Goal: Task Accomplishment & Management: Complete application form

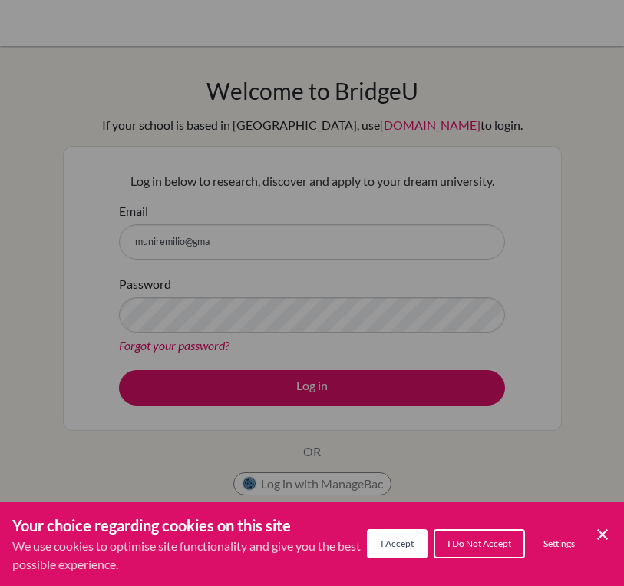
click at [394, 547] on span "I Accept" at bounding box center [397, 543] width 33 height 12
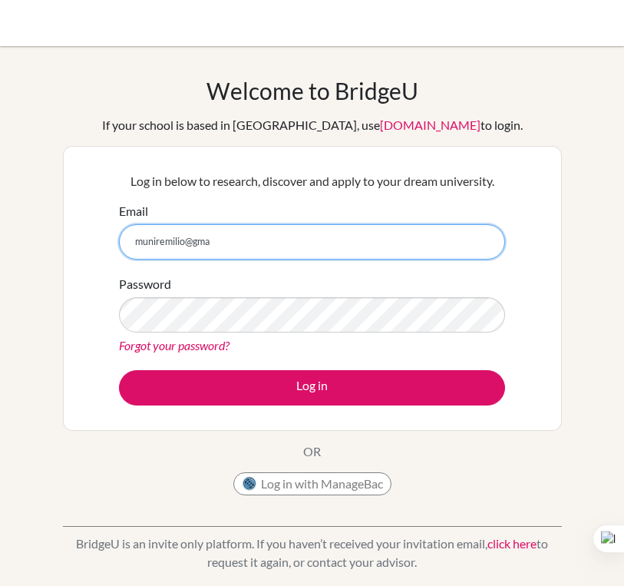
click at [302, 237] on input "muniremilio@gma" at bounding box center [312, 241] width 386 height 35
type input "[EMAIL_ADDRESS][DOMAIN_NAME]"
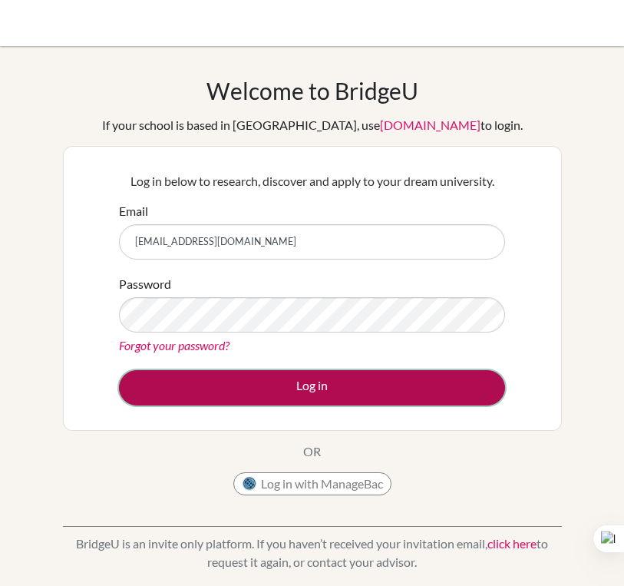
click at [266, 401] on button "Log in" at bounding box center [312, 387] width 386 height 35
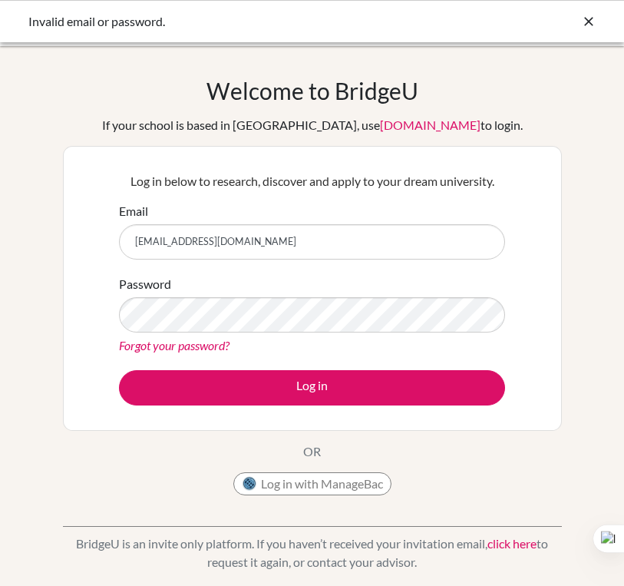
click at [590, 15] on icon at bounding box center [588, 21] width 15 height 15
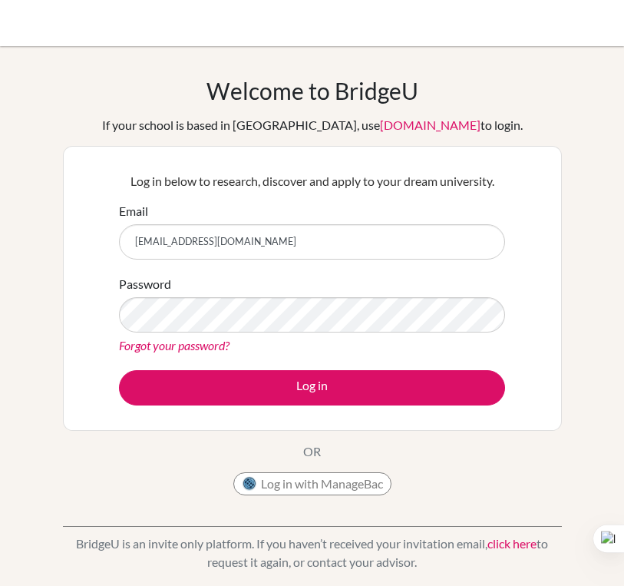
click at [586, 25] on div at bounding box center [312, 23] width 609 height 46
click at [380, 125] on link "[DOMAIN_NAME]" at bounding box center [430, 124] width 101 height 15
click at [290, 185] on p "Log in below to research, discover and apply to your dream university." at bounding box center [312, 181] width 386 height 18
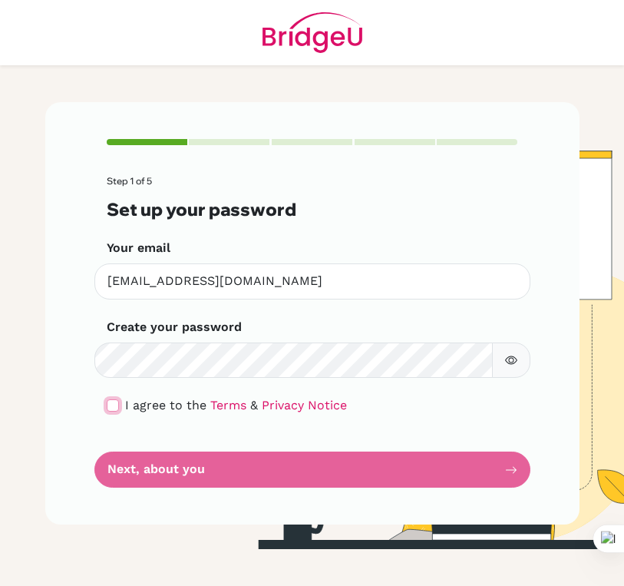
click at [117, 407] on input "checkbox" at bounding box center [113, 405] width 12 height 12
checkbox input "true"
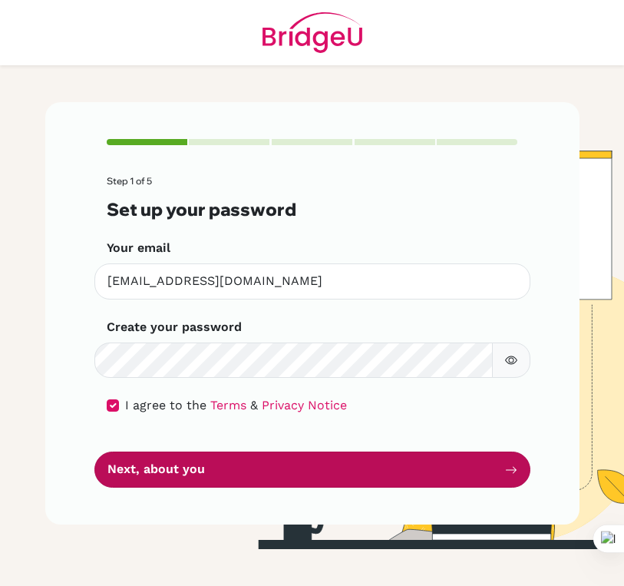
click at [157, 469] on button "Next, about you" at bounding box center [312, 469] width 436 height 36
